Goal: Task Accomplishment & Management: Manage account settings

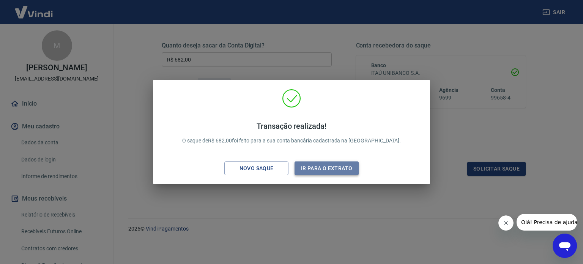
click at [331, 166] on button "Ir para o extrato" at bounding box center [326, 168] width 64 height 14
